Goal: Task Accomplishment & Management: Complete application form

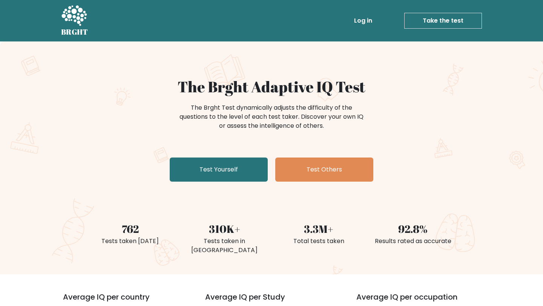
click at [187, 172] on link "Test Yourself" at bounding box center [219, 170] width 98 height 24
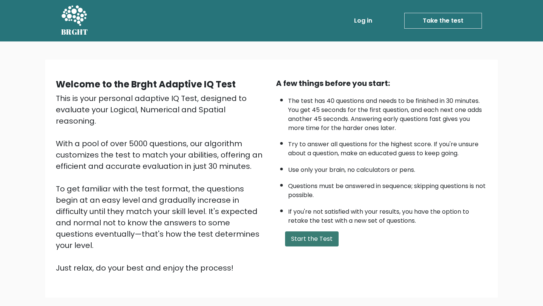
click at [300, 239] on button "Start the Test" at bounding box center [312, 238] width 54 height 15
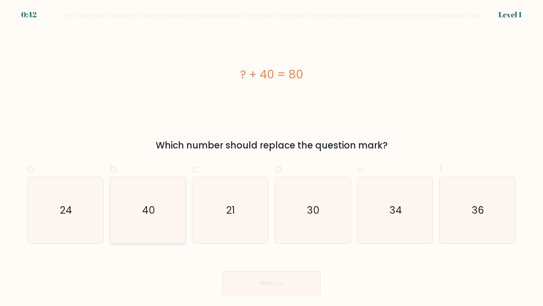
click at [133, 214] on icon "40" at bounding box center [148, 210] width 67 height 67
click at [271, 158] on input "b. 40" at bounding box center [271, 155] width 0 height 5
radio input "true"
click at [282, 286] on button "Next" at bounding box center [271, 283] width 98 height 24
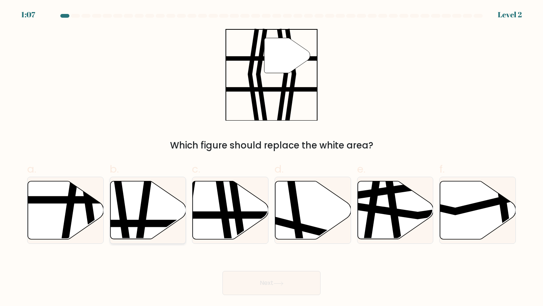
click at [156, 224] on line at bounding box center [172, 224] width 153 height 0
click at [271, 158] on input "b." at bounding box center [271, 155] width 0 height 5
radio input "true"
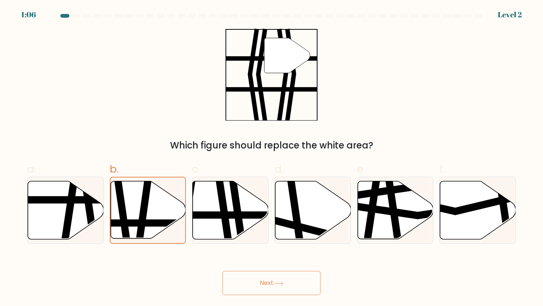
click at [259, 293] on button "Next" at bounding box center [271, 283] width 98 height 24
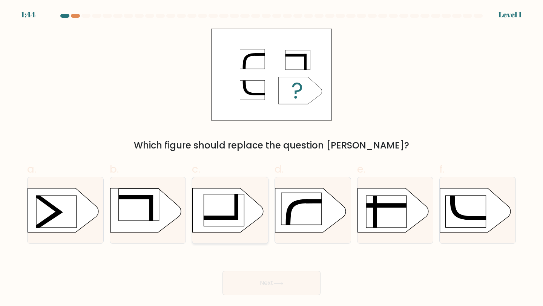
click at [234, 207] on rect at bounding box center [224, 210] width 40 height 32
click at [271, 158] on input "c." at bounding box center [271, 155] width 0 height 5
radio input "true"
click at [235, 285] on button "Next" at bounding box center [271, 283] width 98 height 24
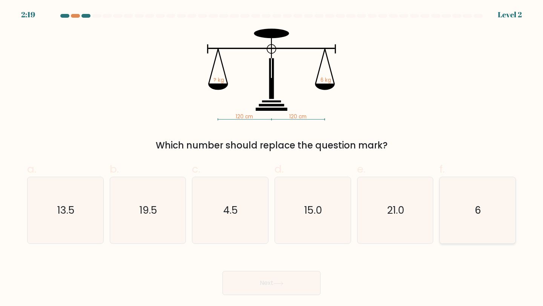
click at [498, 214] on icon "6" at bounding box center [477, 210] width 67 height 67
click at [272, 158] on input "f. 6" at bounding box center [271, 155] width 0 height 5
radio input "true"
click at [308, 290] on button "Next" at bounding box center [271, 283] width 98 height 24
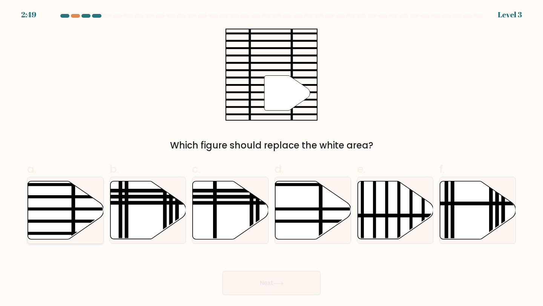
click at [73, 216] on line at bounding box center [73, 179] width 0 height 153
click at [271, 158] on input "a." at bounding box center [271, 155] width 0 height 5
radio input "true"
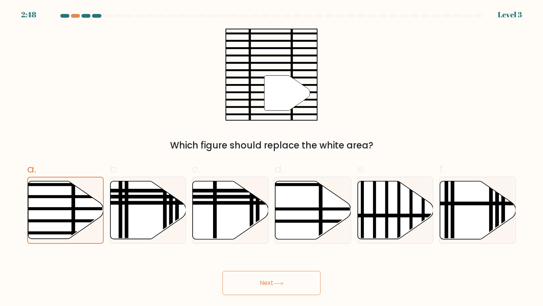
click at [245, 288] on button "Next" at bounding box center [271, 283] width 98 height 24
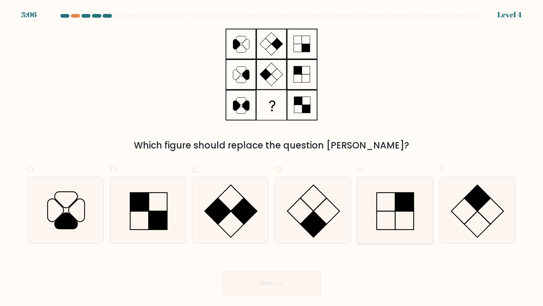
click at [399, 217] on icon at bounding box center [395, 210] width 67 height 67
click at [272, 158] on input "e." at bounding box center [271, 155] width 0 height 5
radio input "true"
click at [258, 301] on body "3:02 Level 4" at bounding box center [271, 153] width 543 height 306
click at [265, 290] on button "Next" at bounding box center [271, 283] width 98 height 24
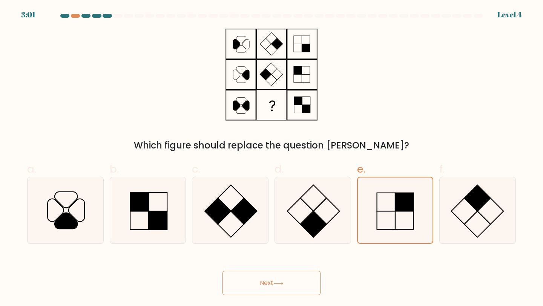
click at [265, 290] on button "Next" at bounding box center [271, 283] width 98 height 24
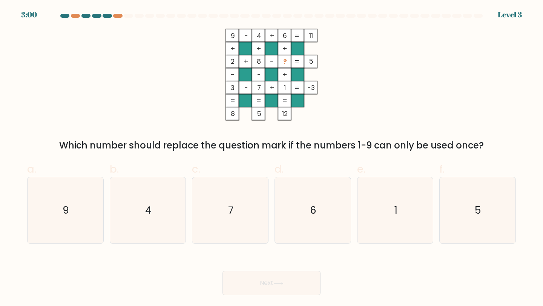
click at [265, 290] on button "Next" at bounding box center [271, 283] width 98 height 24
click at [486, 227] on icon "5" at bounding box center [477, 210] width 67 height 67
click at [272, 158] on input "f. 5" at bounding box center [271, 155] width 0 height 5
radio input "true"
click at [291, 279] on button "Next" at bounding box center [271, 283] width 98 height 24
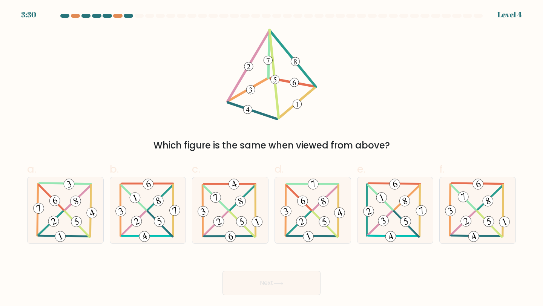
click at [487, 244] on form at bounding box center [271, 154] width 543 height 281
click at [466, 219] on 342 at bounding box center [466, 222] width 14 height 14
click at [272, 158] on input "f." at bounding box center [271, 155] width 0 height 5
radio input "true"
click at [279, 285] on icon at bounding box center [278, 284] width 10 height 4
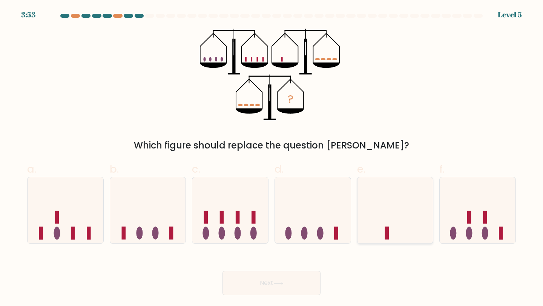
click at [368, 208] on icon at bounding box center [395, 210] width 76 height 63
click at [272, 158] on input "e." at bounding box center [271, 155] width 0 height 5
radio input "true"
click at [305, 281] on button "Next" at bounding box center [271, 283] width 98 height 24
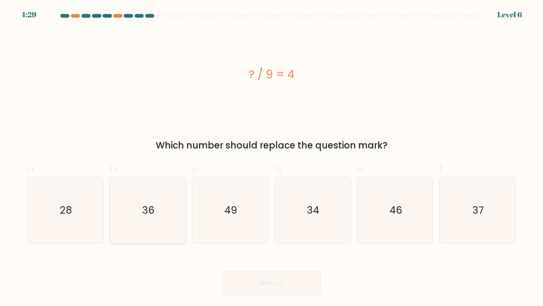
click at [164, 232] on icon "36" at bounding box center [148, 210] width 67 height 67
click at [271, 158] on input "b. 36" at bounding box center [271, 155] width 0 height 5
radio input "true"
click at [300, 278] on button "Next" at bounding box center [271, 283] width 98 height 24
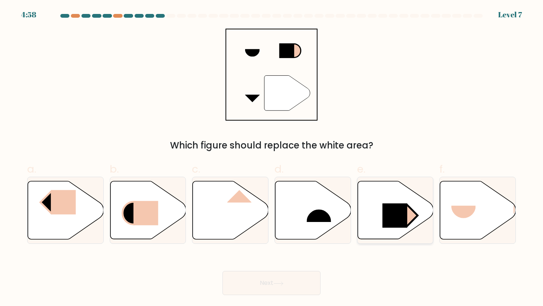
click at [382, 224] on icon at bounding box center [395, 210] width 76 height 58
click at [272, 158] on input "e." at bounding box center [271, 155] width 0 height 5
radio input "true"
click at [293, 284] on button "Next" at bounding box center [271, 283] width 98 height 24
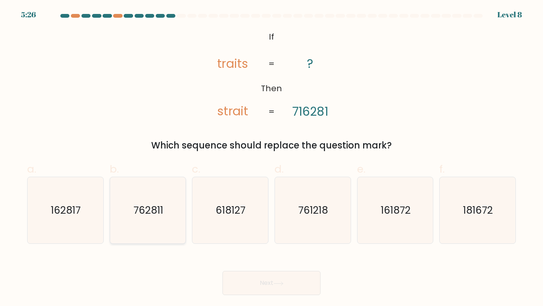
click at [156, 219] on icon "762811" at bounding box center [148, 210] width 67 height 67
click at [271, 158] on input "b. 762811" at bounding box center [271, 155] width 0 height 5
radio input "true"
click at [310, 294] on button "Next" at bounding box center [271, 283] width 98 height 24
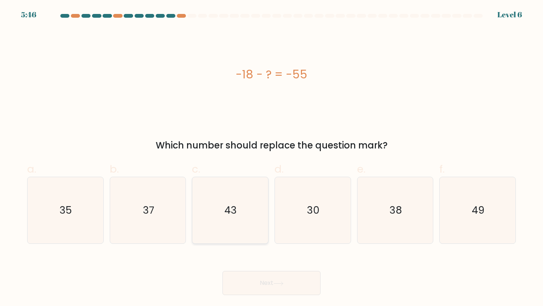
click at [259, 228] on icon "43" at bounding box center [230, 210] width 67 height 67
click at [271, 158] on input "c. 43" at bounding box center [271, 155] width 0 height 5
radio input "true"
click at [279, 290] on button "Next" at bounding box center [271, 283] width 98 height 24
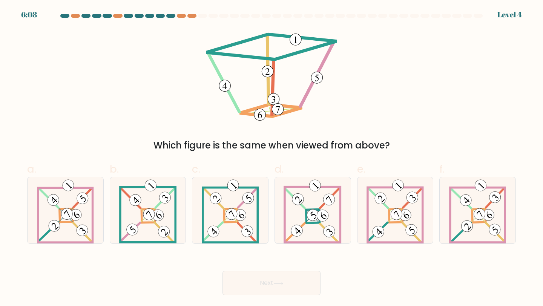
drag, startPoint x: 217, startPoint y: 306, endPoint x: 210, endPoint y: 306, distance: 7.5
click at [210, 306] on body "6:08 Level 4" at bounding box center [271, 153] width 543 height 306
click at [218, 189] on icon at bounding box center [230, 210] width 57 height 67
click at [271, 158] on input "c." at bounding box center [271, 155] width 0 height 5
radio input "true"
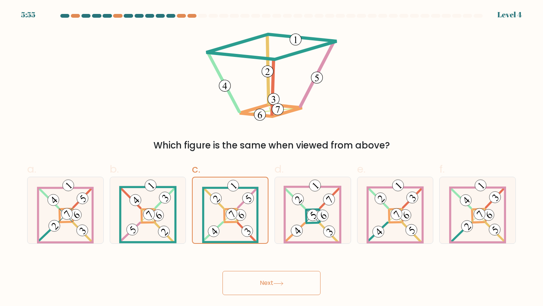
click at [253, 290] on button "Next" at bounding box center [271, 283] width 98 height 24
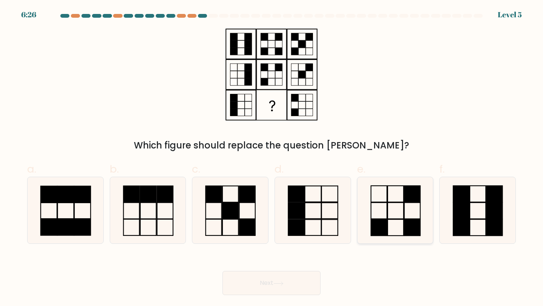
click at [394, 201] on icon at bounding box center [395, 210] width 67 height 67
click at [272, 158] on input "e." at bounding box center [271, 155] width 0 height 5
radio input "true"
click at [255, 285] on button "Next" at bounding box center [271, 283] width 98 height 24
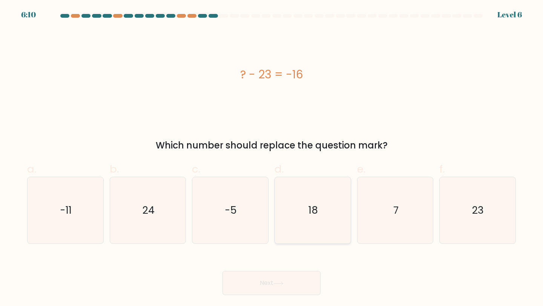
click at [313, 206] on text "18" at bounding box center [313, 210] width 9 height 14
click at [272, 158] on input "d. 18" at bounding box center [271, 155] width 0 height 5
radio input "true"
click at [284, 275] on button "Next" at bounding box center [271, 283] width 98 height 24
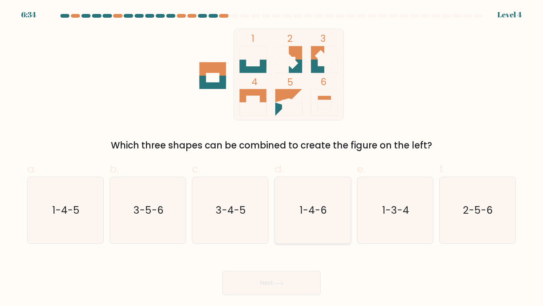
click at [333, 205] on icon "1-4-6" at bounding box center [312, 210] width 67 height 67
click at [272, 158] on input "d. 1-4-6" at bounding box center [271, 155] width 0 height 5
radio input "true"
click at [305, 286] on button "Next" at bounding box center [271, 283] width 98 height 24
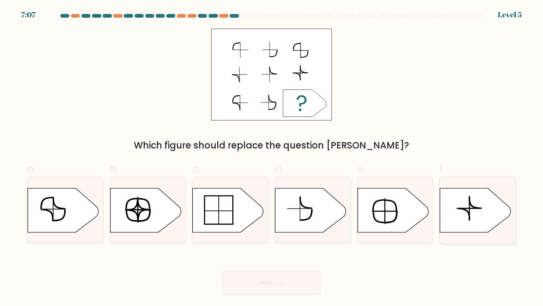
click at [474, 221] on icon at bounding box center [475, 211] width 71 height 44
click at [272, 158] on input "f." at bounding box center [271, 155] width 0 height 5
radio input "true"
click at [245, 285] on button "Next" at bounding box center [271, 283] width 98 height 24
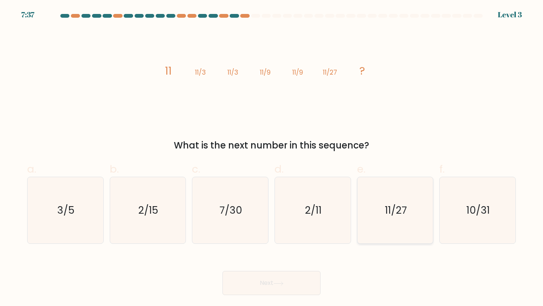
click at [403, 228] on icon "11/27" at bounding box center [395, 210] width 67 height 67
click at [272, 158] on input "e. 11/27" at bounding box center [271, 155] width 0 height 5
radio input "true"
click at [295, 281] on button "Next" at bounding box center [271, 283] width 98 height 24
